Goal: Task Accomplishment & Management: Manage account settings

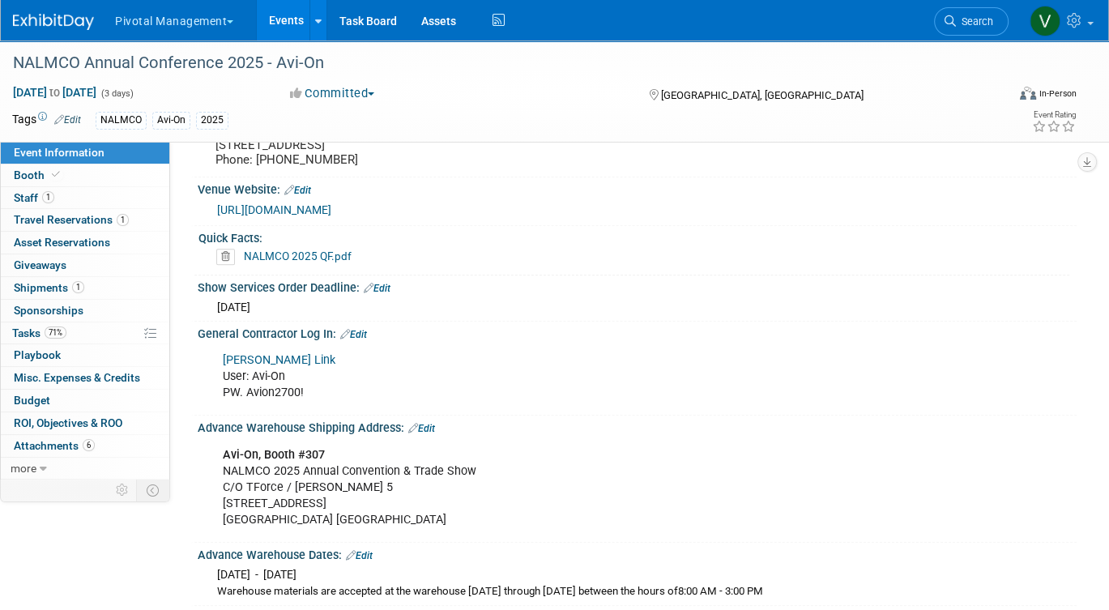
click at [283, 19] on link "Events" at bounding box center [286, 20] width 59 height 40
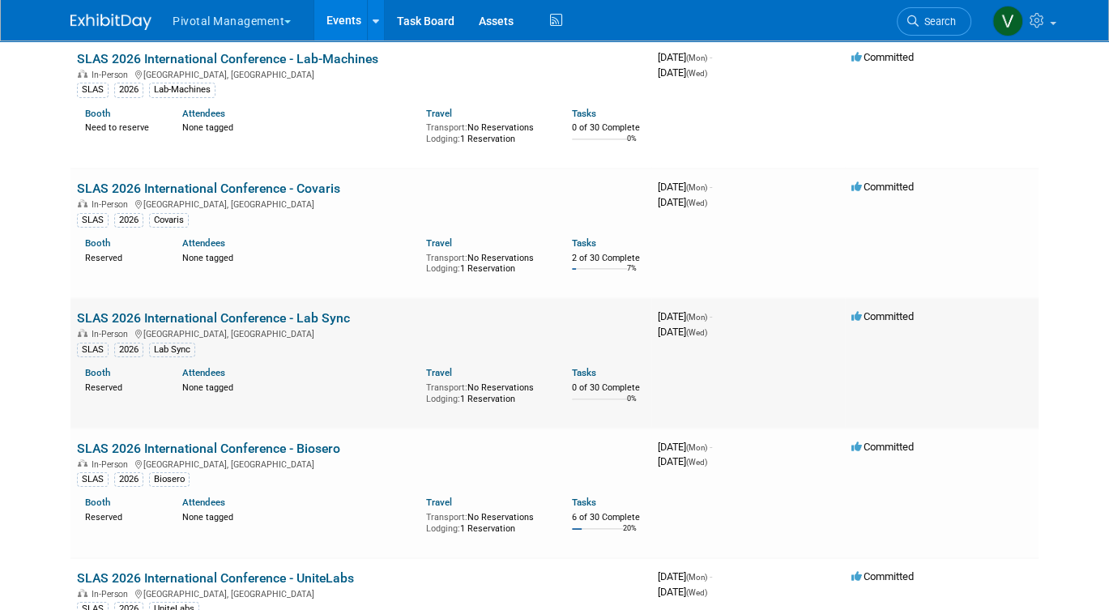
scroll to position [4902, 0]
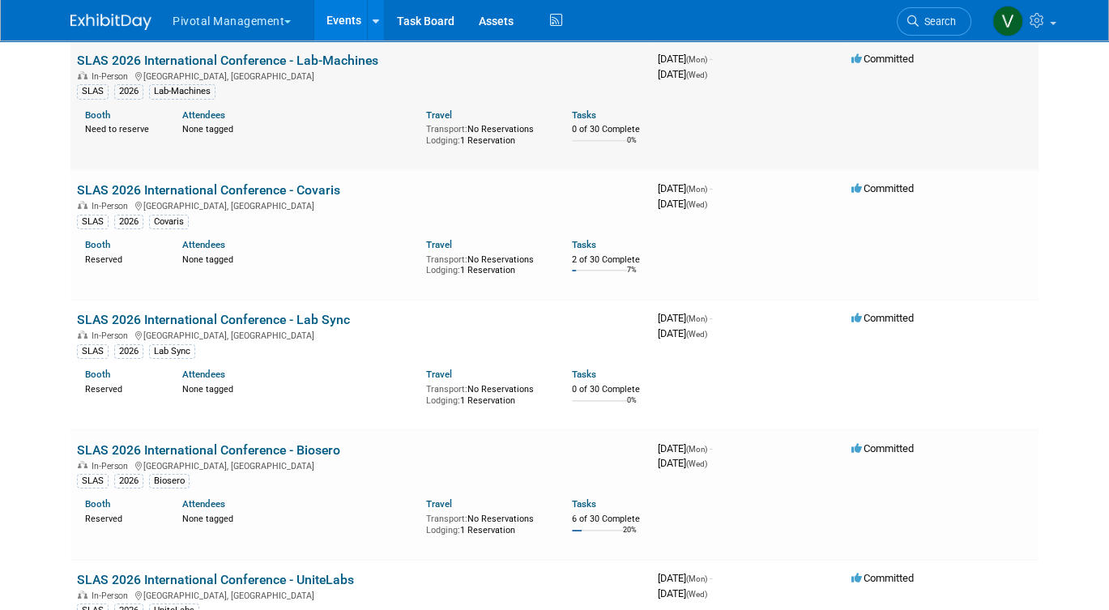
click at [313, 68] on link "SLAS 2026 International Conference - Lab-Machines" at bounding box center [227, 60] width 301 height 15
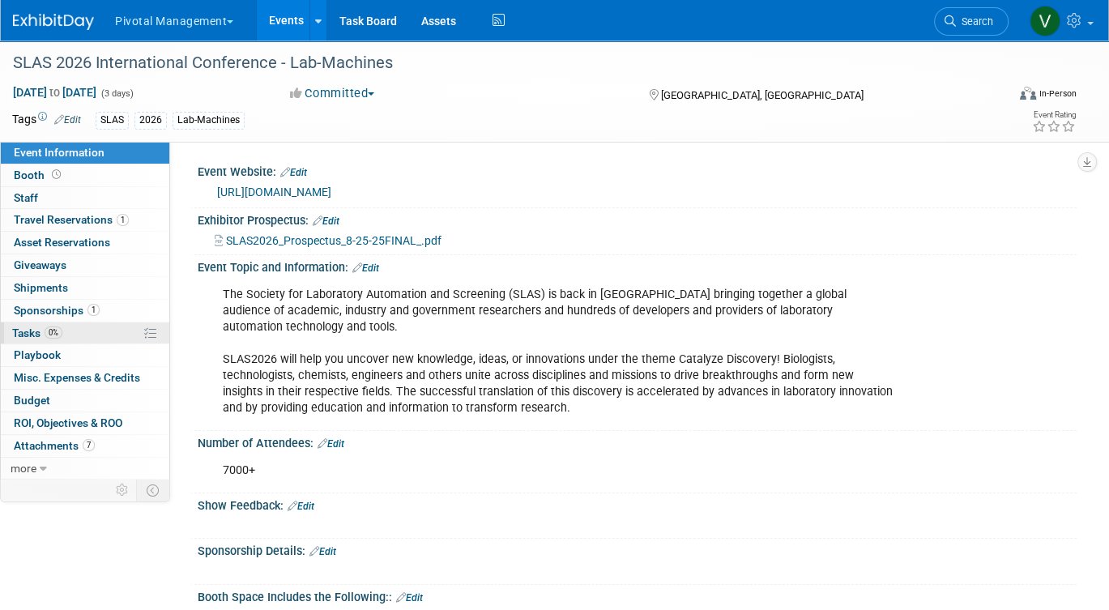
click at [43, 333] on span "Tasks 0%" at bounding box center [37, 332] width 50 height 13
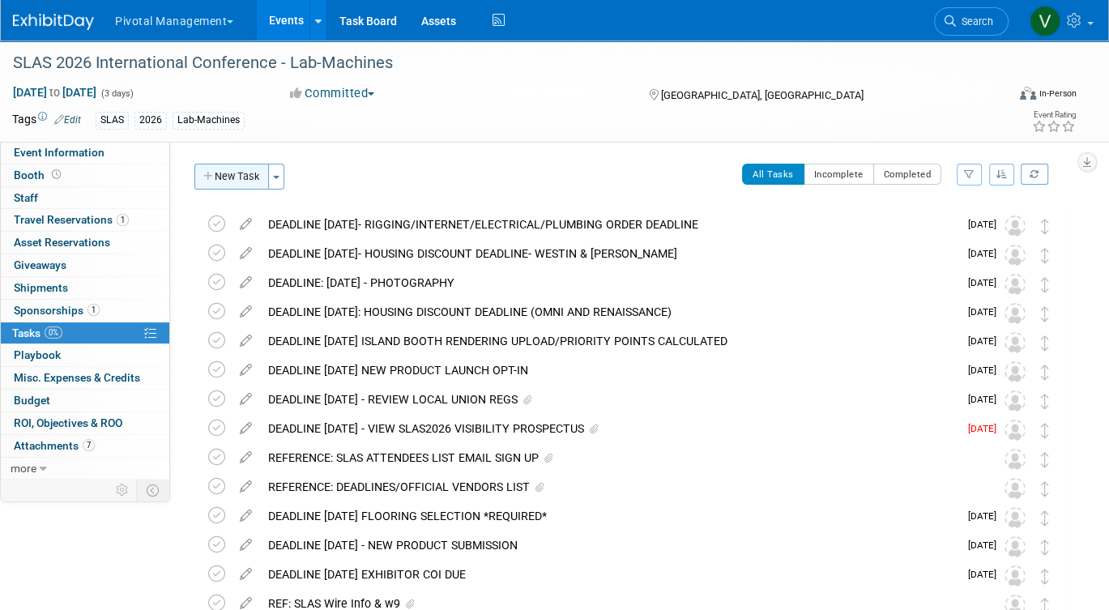
click at [233, 174] on button "New Task" at bounding box center [231, 177] width 75 height 26
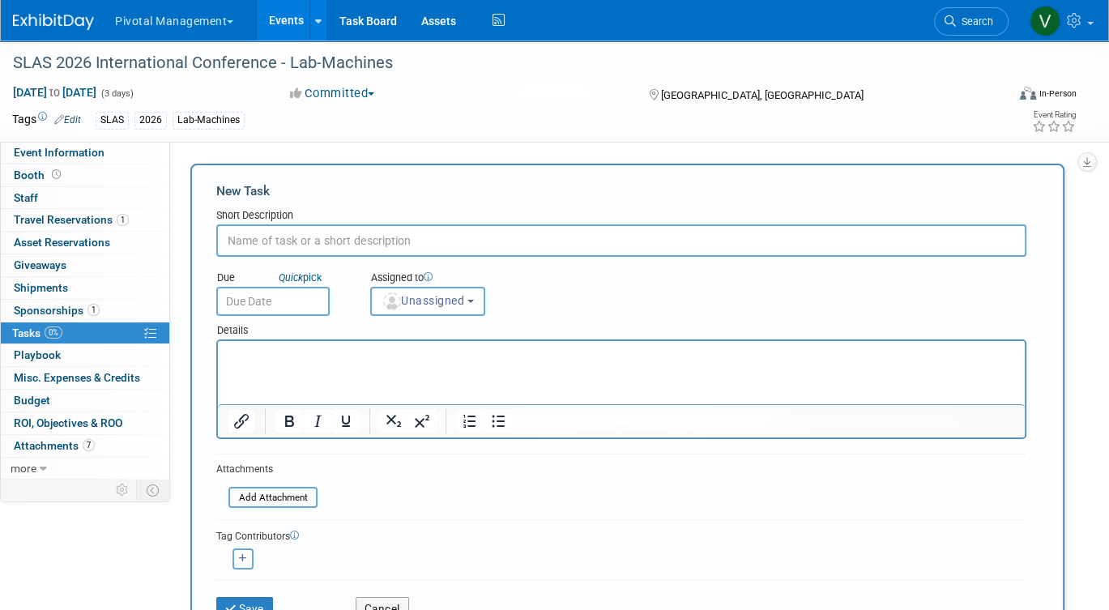
type input "E"
type input "Instrument Cut-Outs"
click at [258, 356] on p "Rich Text Area. Press ALT-0 for help." at bounding box center [622, 355] width 788 height 16
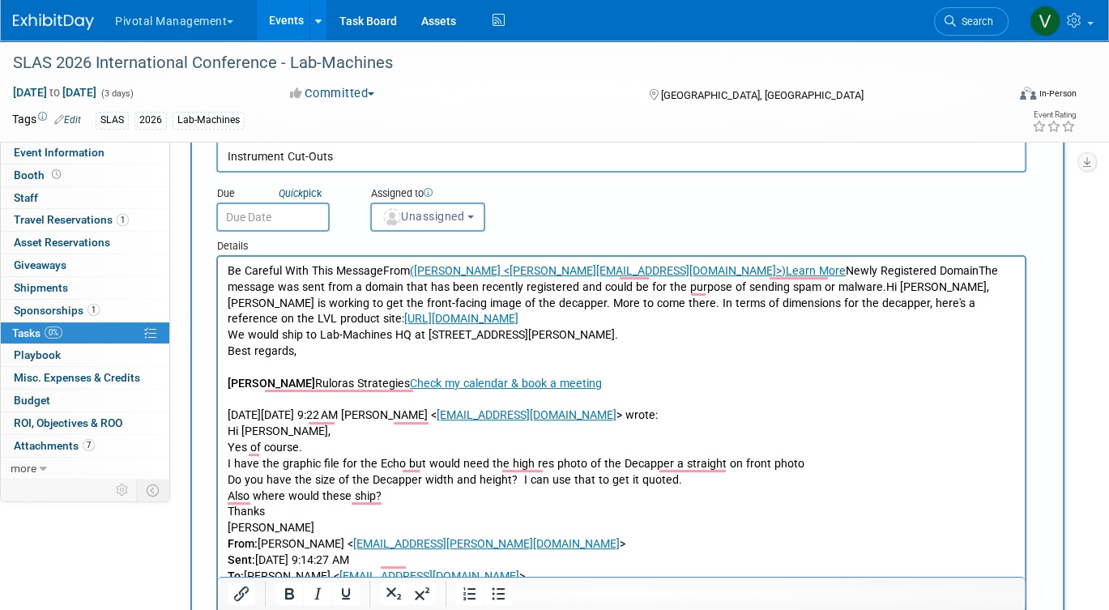
scroll to position [81, 0]
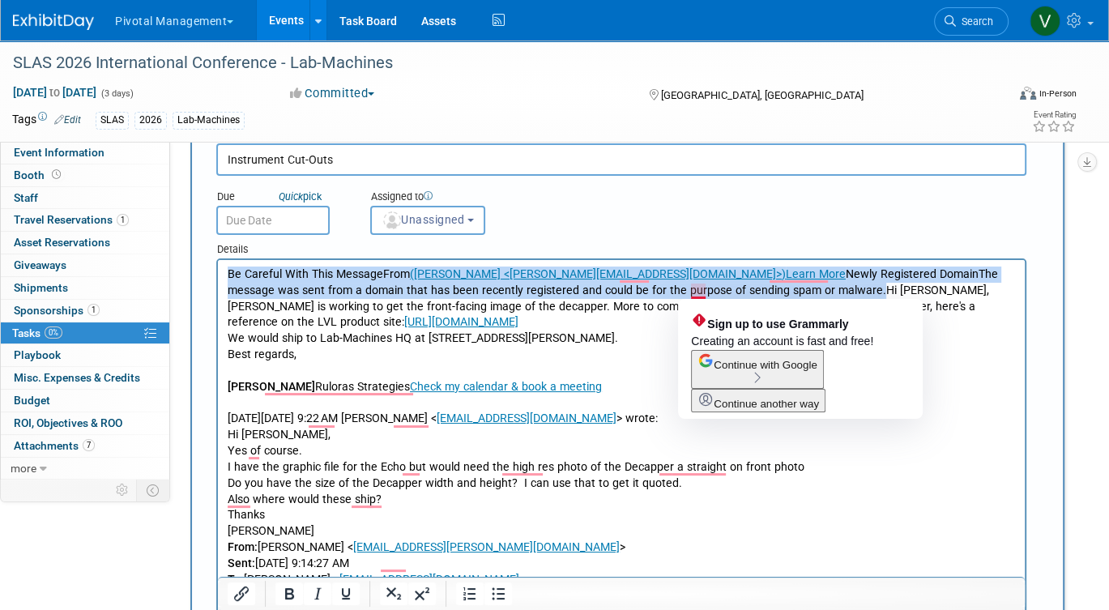
drag, startPoint x: 227, startPoint y: 271, endPoint x: 692, endPoint y: 289, distance: 466.1
click at [692, 289] on body "Be Careful With This MessageFrom (Hayley Dyer <hayley.dyer@ruloras.com>) Learn …" at bounding box center [622, 515] width 790 height 498
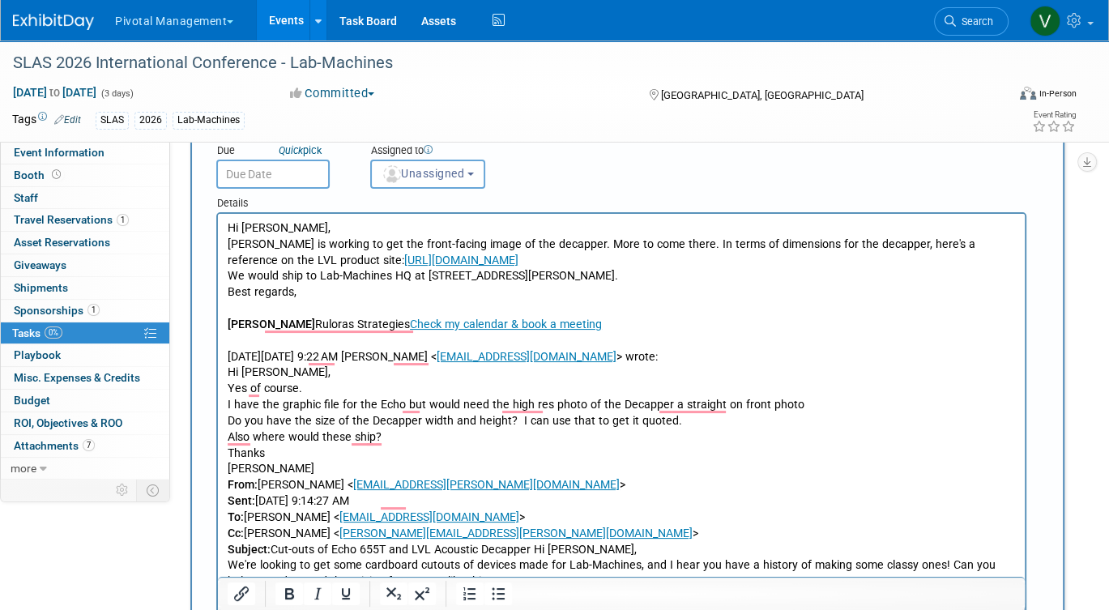
scroll to position [129, 0]
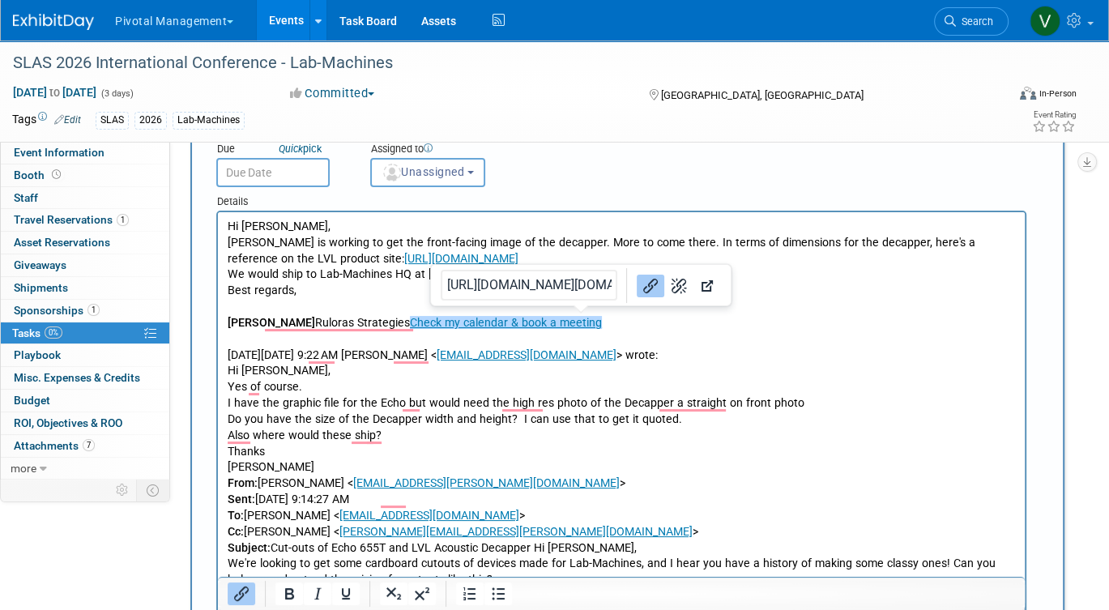
drag, startPoint x: 582, startPoint y: 325, endPoint x: 501, endPoint y: 322, distance: 81.0
click at [501, 322] on p "Hi Valerie, Ruth is working to get the front-facing image of the decapper. More…" at bounding box center [622, 428] width 788 height 418
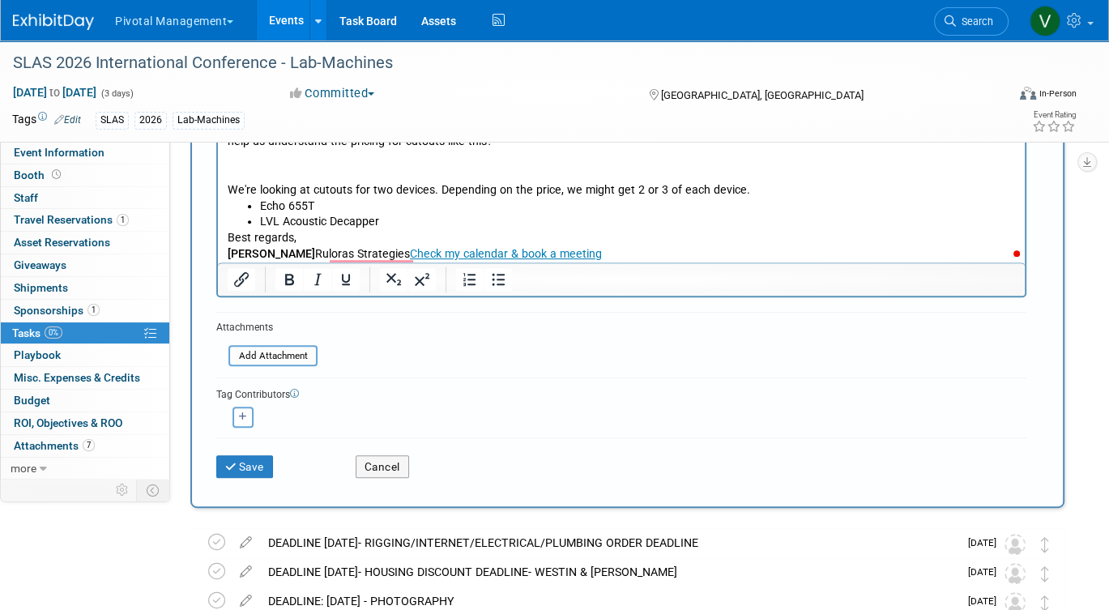
scroll to position [488, 0]
click at [263, 467] on button "Save" at bounding box center [244, 466] width 57 height 23
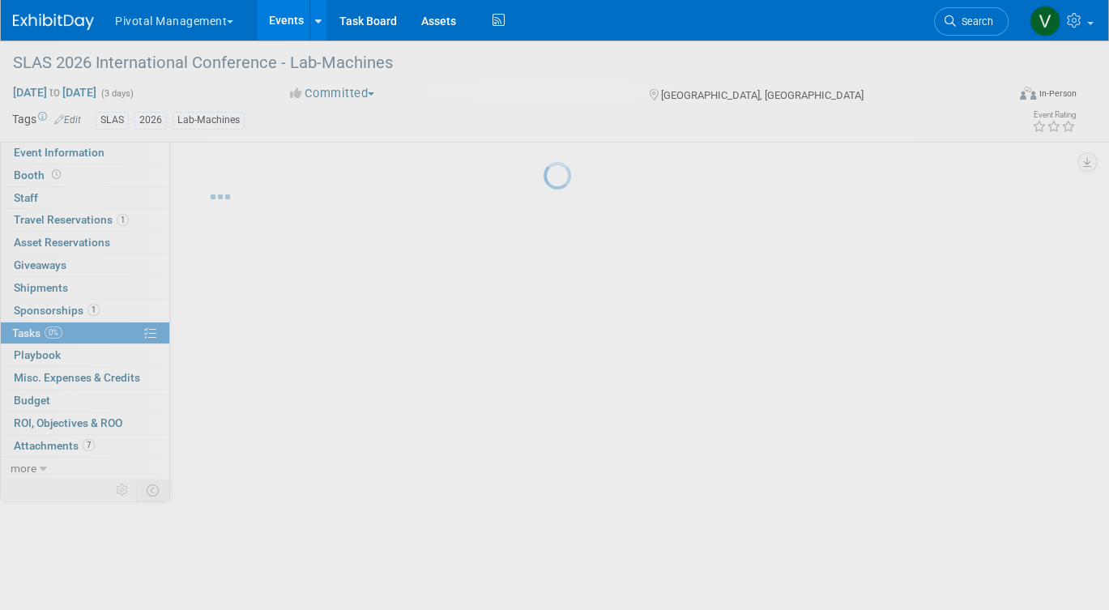
scroll to position [0, 0]
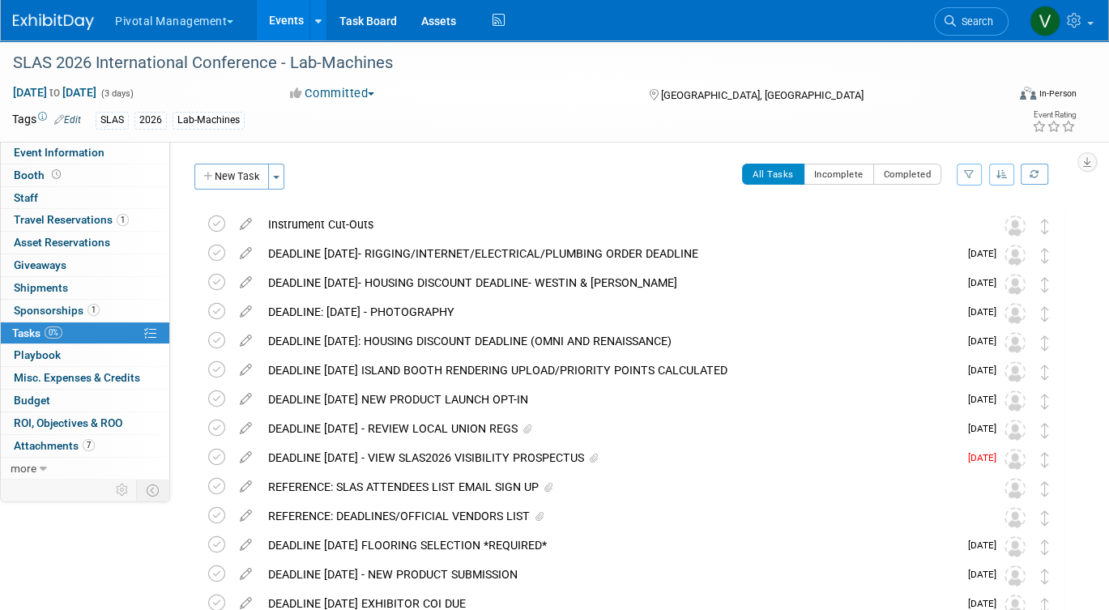
click at [300, 21] on link "Events" at bounding box center [286, 20] width 59 height 40
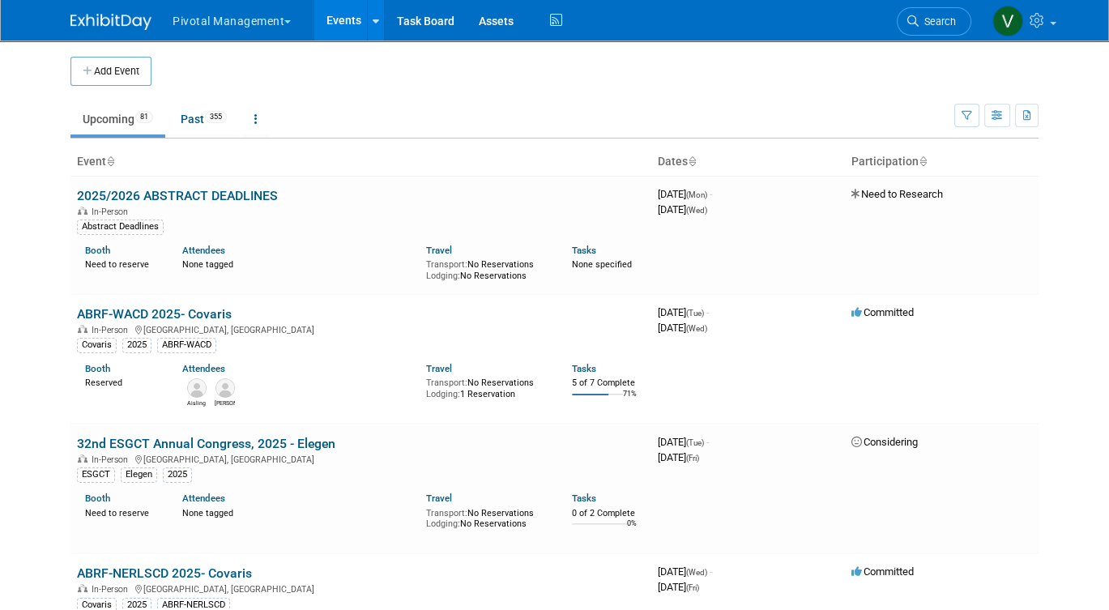
scroll to position [1667, 0]
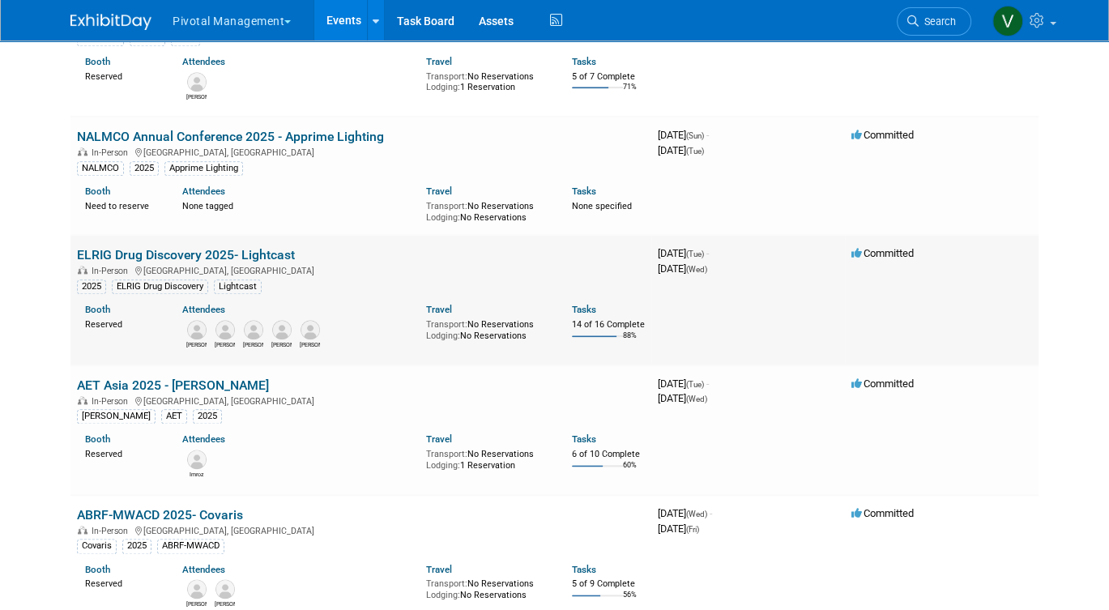
click at [164, 262] on link "ELRIG Drug Discovery 2025- Lightcast" at bounding box center [186, 254] width 218 height 15
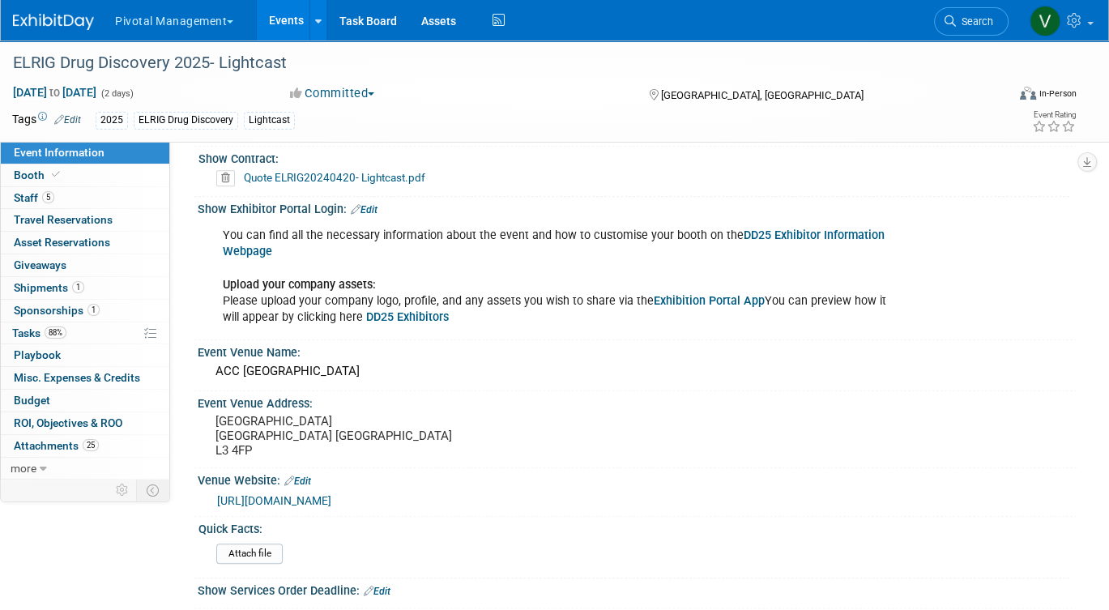
scroll to position [1501, 0]
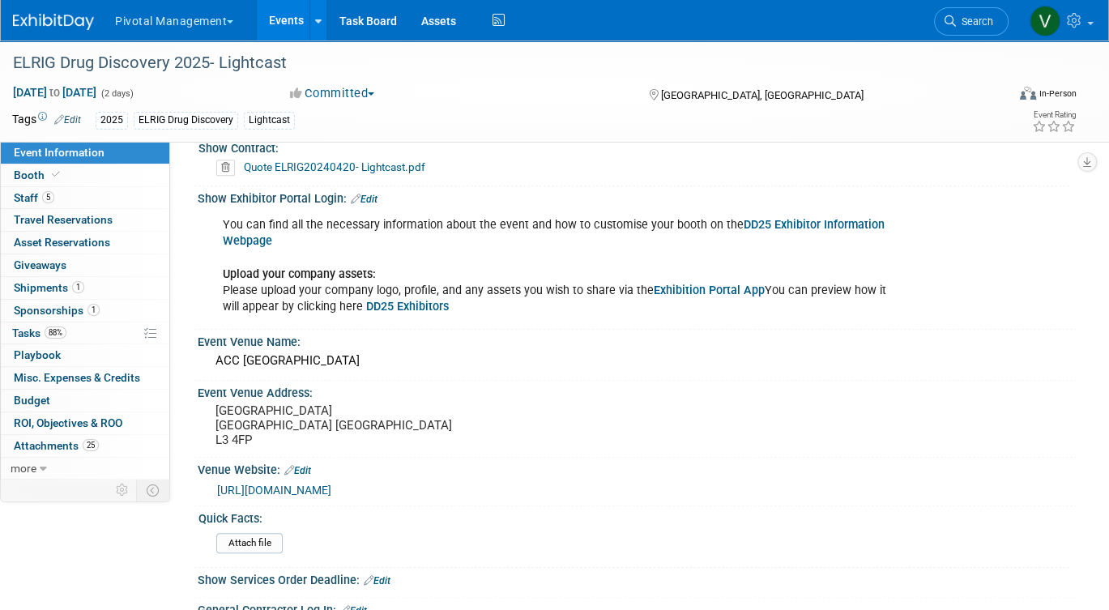
click at [772, 223] on link "DD25 Exhibitor Information Webpage" at bounding box center [554, 233] width 662 height 30
